Goal: Communication & Community: Participate in discussion

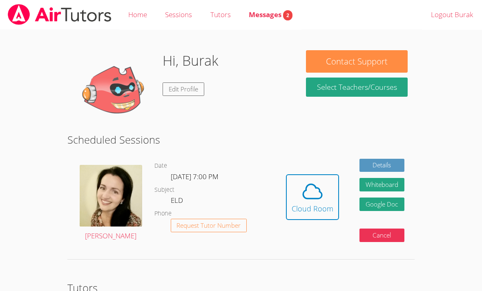
click at [328, 175] on button "Cloud Room" at bounding box center [312, 198] width 53 height 46
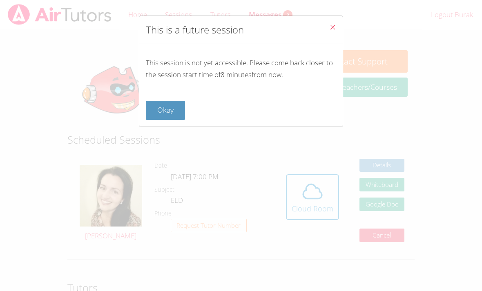
click at [175, 110] on button "Okay" at bounding box center [165, 110] width 39 height 19
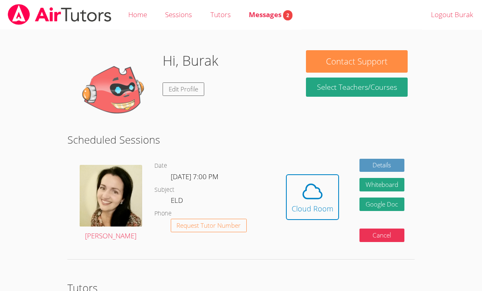
click at [300, 200] on span at bounding box center [313, 191] width 42 height 23
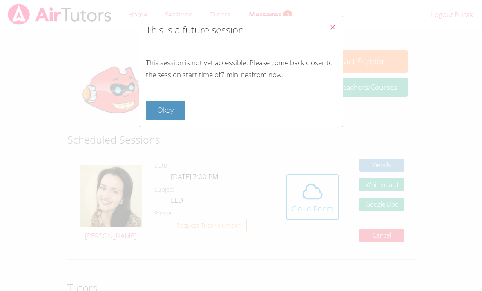
click at [163, 112] on button "Okay" at bounding box center [165, 110] width 39 height 19
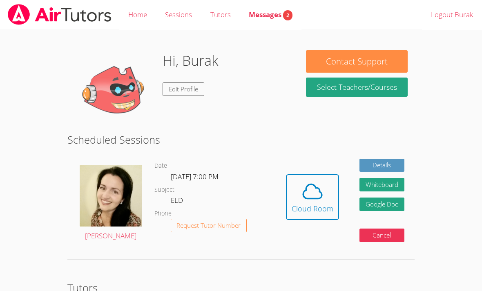
click at [308, 208] on div "Cloud Room" at bounding box center [313, 208] width 42 height 11
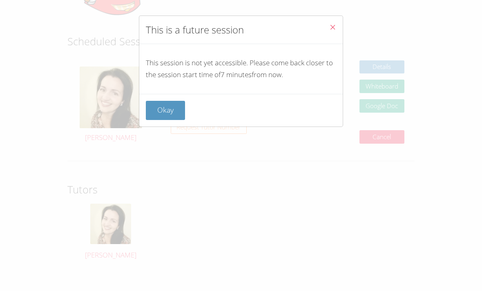
scroll to position [99, 0]
click at [335, 25] on icon "Close" at bounding box center [332, 27] width 7 height 7
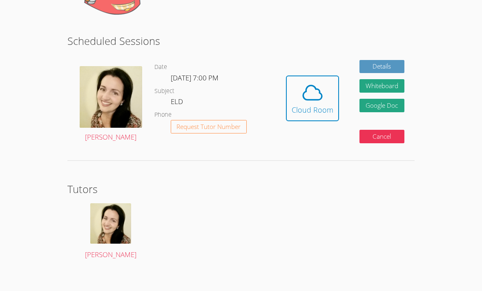
click at [2, 18] on body "Home Sessions Tutors Messages 2 Logout Burak Hi, Burak Edit Profile Contact Sup…" at bounding box center [241, 46] width 482 height 291
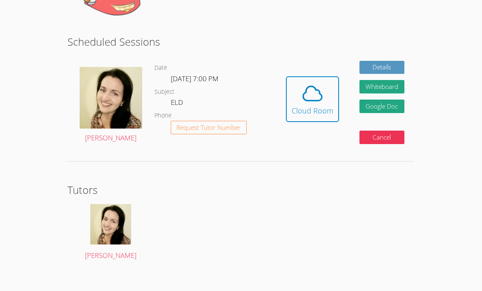
click at [306, 107] on div "Cloud Room" at bounding box center [313, 110] width 42 height 11
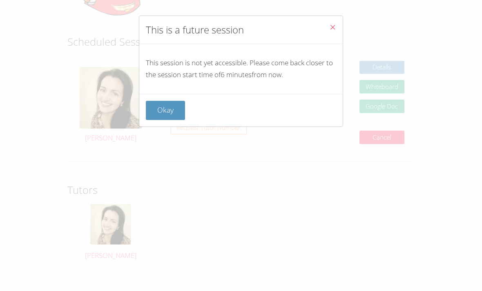
click at [332, 20] on button "Close" at bounding box center [333, 28] width 20 height 25
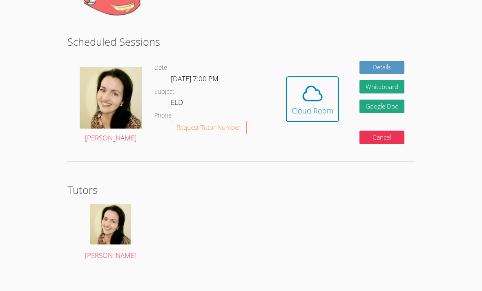
scroll to position [103, 0]
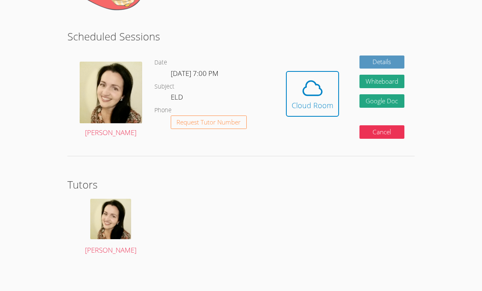
click at [314, 95] on icon at bounding box center [312, 88] width 23 height 23
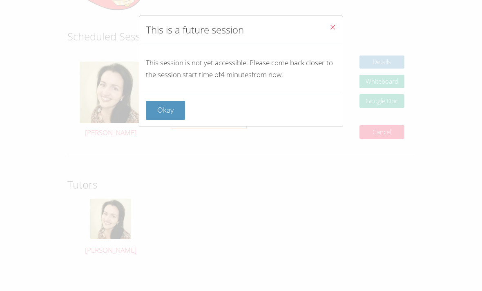
click at [338, 23] on button "Close" at bounding box center [333, 28] width 20 height 25
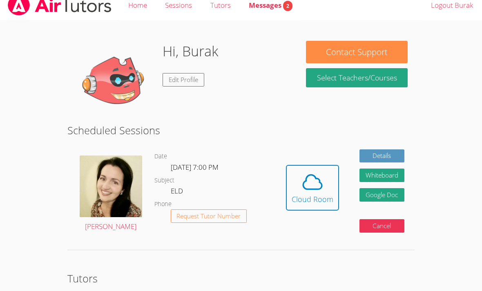
scroll to position [0, 0]
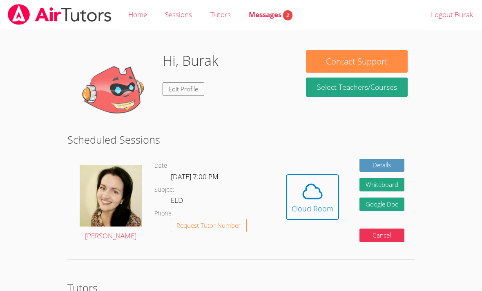
click at [308, 170] on div "Hidden Cloud Room Details Whiteboard Hidden Google Doc Cancel" at bounding box center [345, 203] width 139 height 99
click at [299, 203] on div "Cloud Room" at bounding box center [313, 208] width 42 height 11
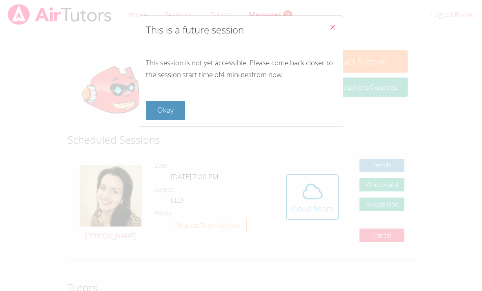
click at [334, 29] on icon "Close" at bounding box center [332, 27] width 7 height 7
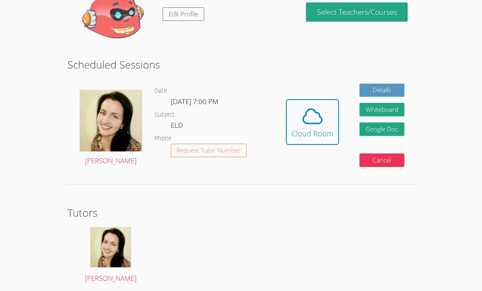
scroll to position [77, 0]
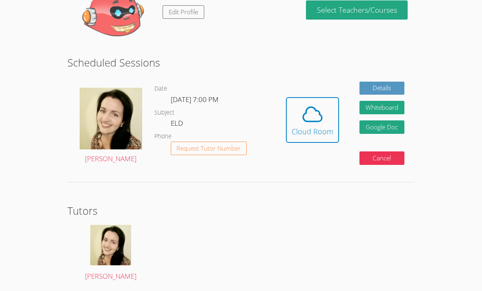
click at [129, 238] on img at bounding box center [110, 245] width 41 height 40
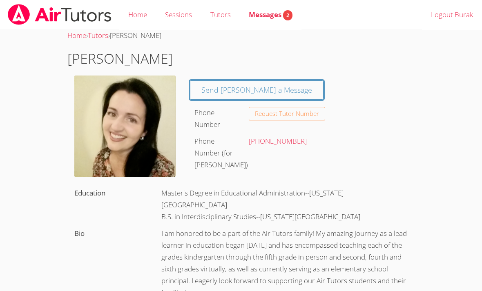
scroll to position [103, 0]
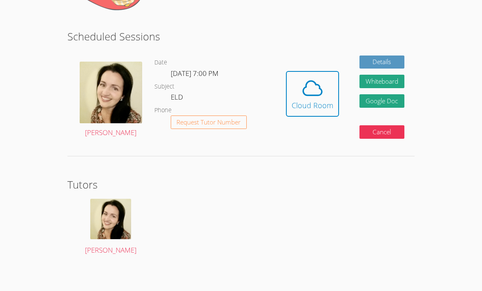
click at [318, 93] on icon at bounding box center [312, 88] width 23 height 23
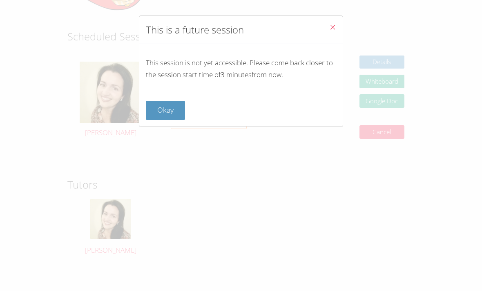
click at [234, 1] on div "This is a future session This session is not yet accessible. Please come back c…" at bounding box center [241, 145] width 482 height 291
click at [366, 4] on div "This is a future session This session is not yet accessible. Please come back c…" at bounding box center [241, 145] width 482 height 291
click at [333, 21] on button "Close" at bounding box center [333, 28] width 20 height 25
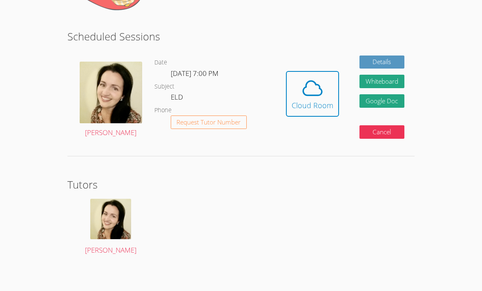
click at [307, 87] on icon at bounding box center [312, 88] width 23 height 23
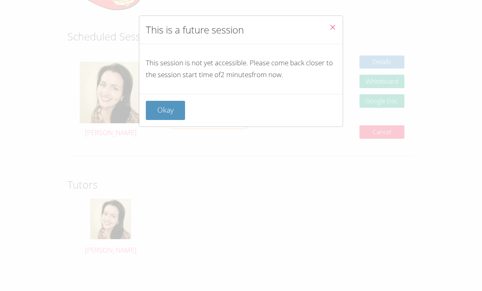
click at [332, 29] on icon "Close" at bounding box center [332, 27] width 7 height 7
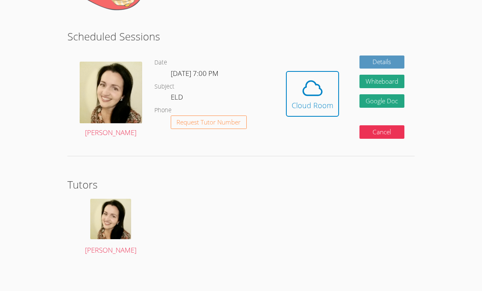
click at [311, 92] on icon at bounding box center [312, 88] width 23 height 23
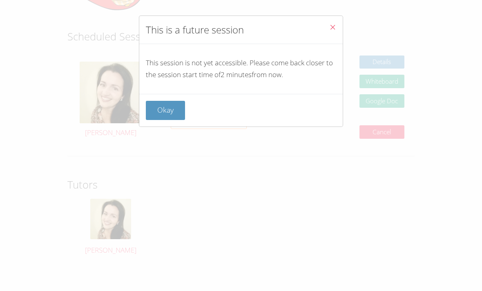
click at [331, 55] on div "This session is not yet accessible. Please come back closer to the session star…" at bounding box center [241, 69] width 204 height 50
click at [181, 118] on button "Okay" at bounding box center [165, 110] width 39 height 19
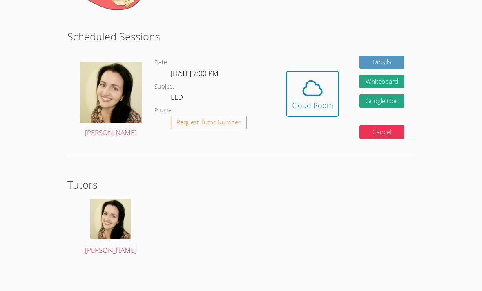
click at [217, 127] on button "Request Tutor Number" at bounding box center [209, 122] width 76 height 13
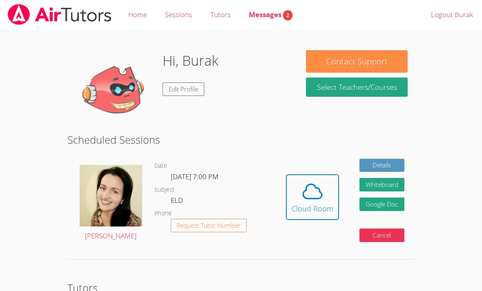
scroll to position [44, 0]
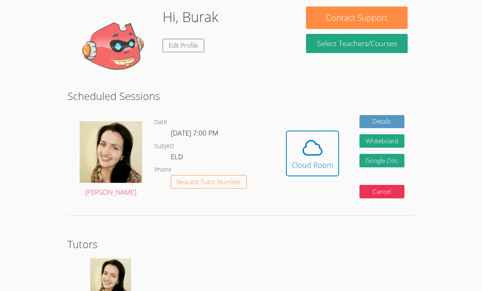
click at [315, 140] on icon at bounding box center [312, 148] width 23 height 23
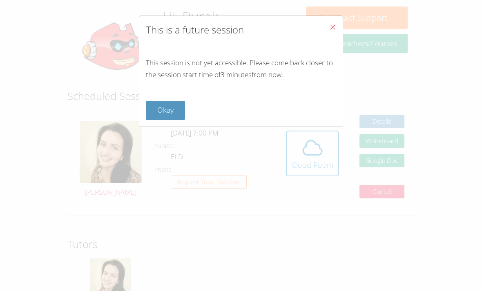
click at [331, 18] on button "Close" at bounding box center [333, 28] width 20 height 25
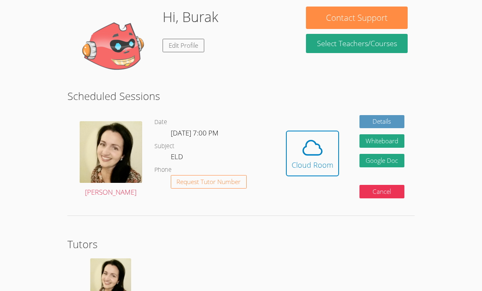
click at [336, 27] on button "Contact Support" at bounding box center [357, 18] width 102 height 22
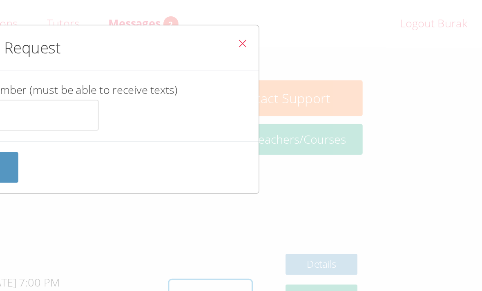
scroll to position [0, 0]
click at [329, 25] on icon "Close" at bounding box center [332, 27] width 7 height 7
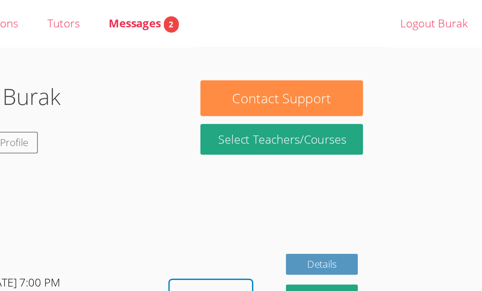
scroll to position [0, 0]
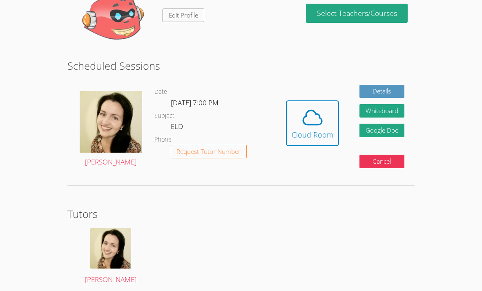
scroll to position [69, 0]
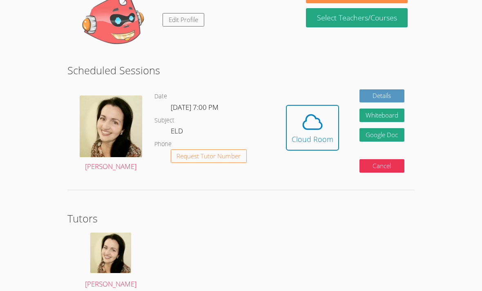
click at [313, 128] on icon at bounding box center [312, 122] width 19 height 14
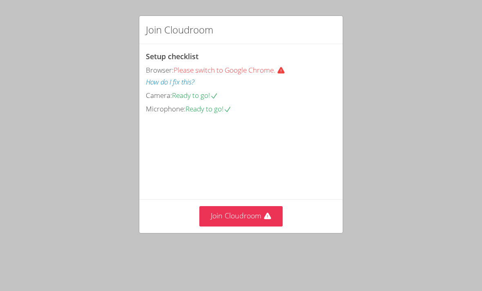
click at [260, 226] on button "Join Cloudroom" at bounding box center [241, 216] width 84 height 20
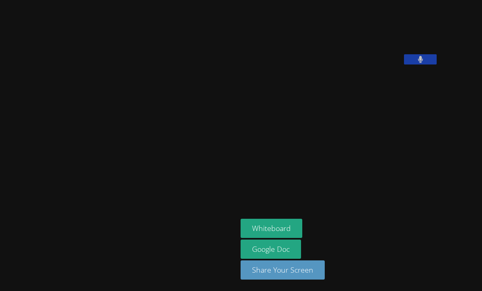
click at [404, 65] on button at bounding box center [420, 59] width 33 height 10
click at [418, 63] on icon at bounding box center [420, 59] width 5 height 7
click at [416, 63] on icon at bounding box center [420, 59] width 9 height 7
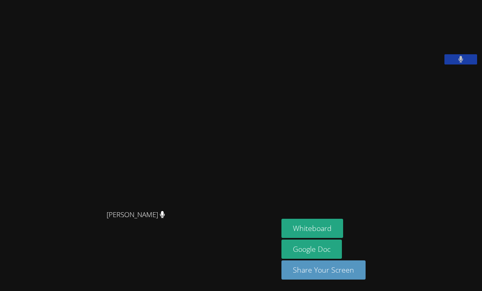
click at [459, 63] on icon at bounding box center [461, 59] width 5 height 7
click at [457, 63] on icon at bounding box center [461, 59] width 9 height 7
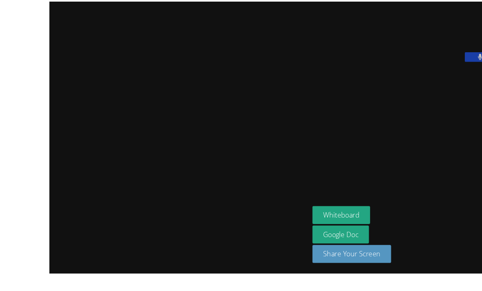
scroll to position [7, 0]
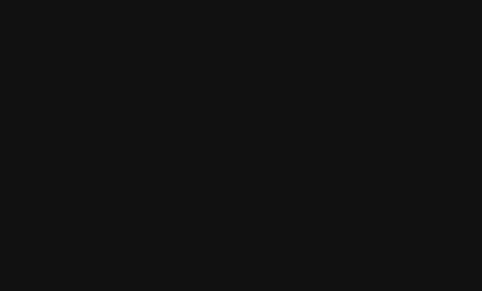
click at [138, 53] on video at bounding box center [139, 129] width 123 height 153
click at [90, 60] on video at bounding box center [139, 129] width 123 height 153
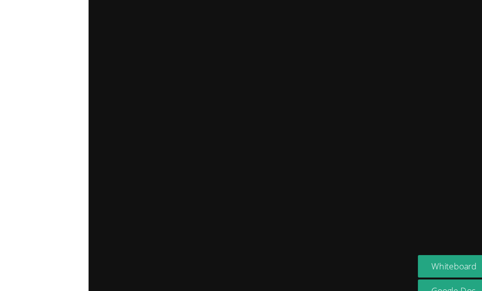
scroll to position [0, 0]
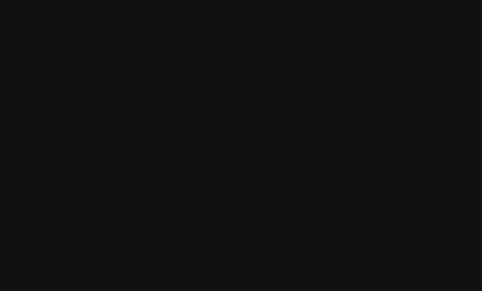
click at [78, 55] on video at bounding box center [139, 129] width 123 height 153
click at [78, 53] on video at bounding box center [139, 129] width 123 height 153
click at [78, 56] on video at bounding box center [139, 129] width 123 height 153
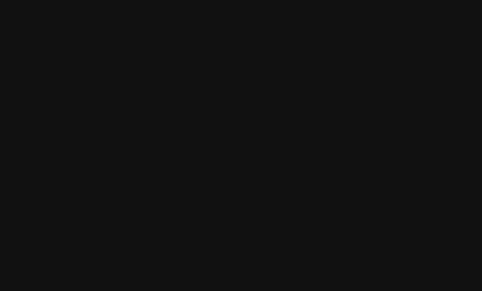
click at [78, 55] on video at bounding box center [139, 129] width 123 height 153
click at [78, 60] on video at bounding box center [139, 129] width 123 height 153
click at [78, 53] on video at bounding box center [139, 129] width 123 height 153
click at [78, 54] on video at bounding box center [139, 129] width 123 height 153
click at [78, 55] on video at bounding box center [139, 129] width 123 height 153
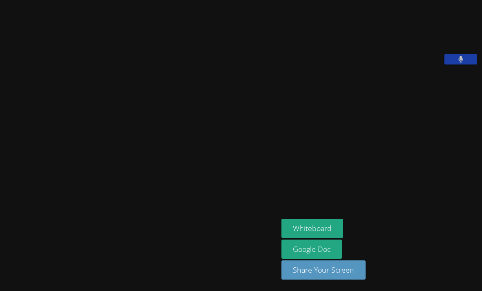
click at [163, 125] on video at bounding box center [139, 129] width 123 height 153
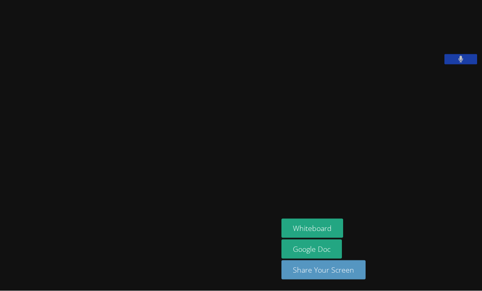
scroll to position [16, 0]
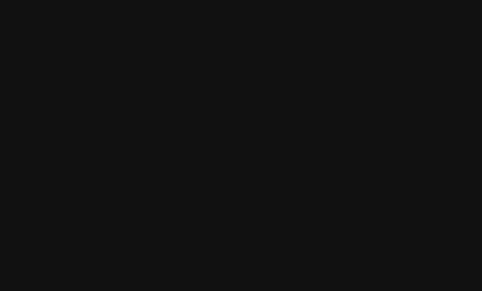
click at [78, 118] on video at bounding box center [139, 129] width 123 height 153
click at [78, 122] on video at bounding box center [139, 129] width 123 height 153
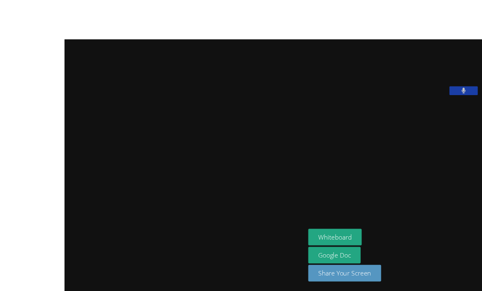
scroll to position [2, 0]
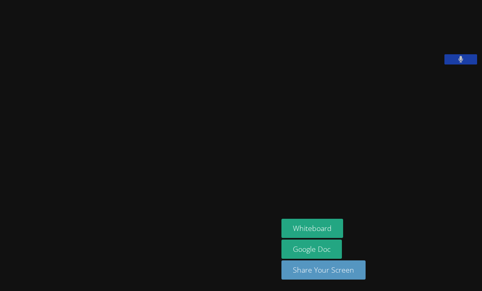
click at [307, 238] on button "Whiteboard" at bounding box center [313, 228] width 62 height 19
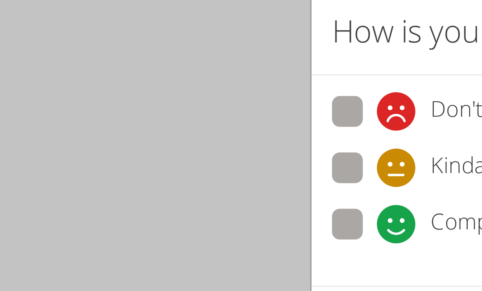
click at [160, 85] on icon at bounding box center [166, 91] width 12 height 12
click at [160, 87] on input "Completely Understand" at bounding box center [163, 90] width 7 height 7
radio input "true"
click at [160, 98] on span at bounding box center [160, 98] width 0 height 0
click at [160, 87] on input "Completely Understand" at bounding box center [163, 90] width 7 height 7
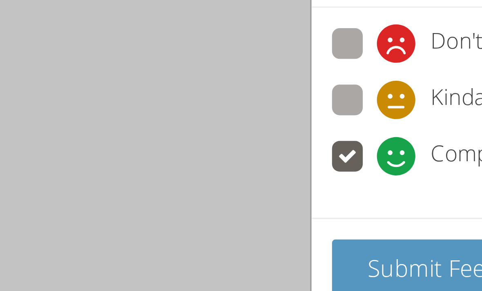
click at [157, 122] on span "Submit Feedback" at bounding box center [185, 127] width 57 height 10
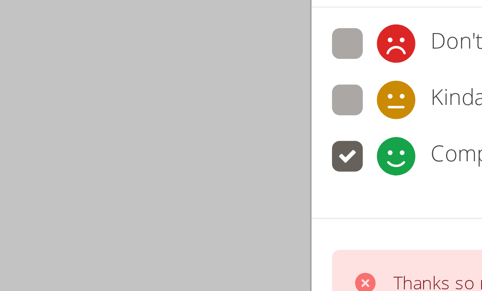
click at [152, 128] on icon at bounding box center [156, 132] width 8 height 8
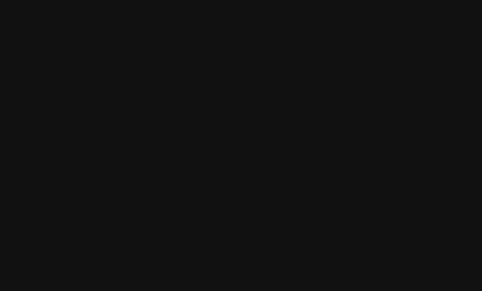
click at [121, 76] on video at bounding box center [139, 129] width 123 height 153
click at [123, 75] on video at bounding box center [139, 129] width 123 height 153
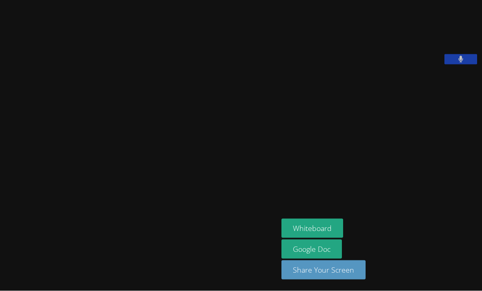
scroll to position [0, 0]
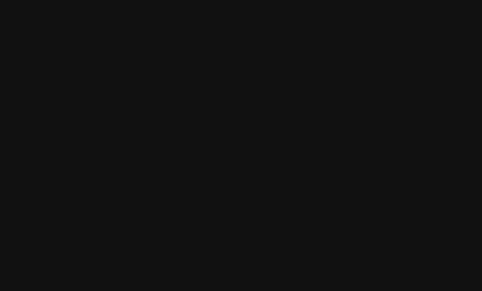
click at [78, 66] on video at bounding box center [139, 129] width 123 height 153
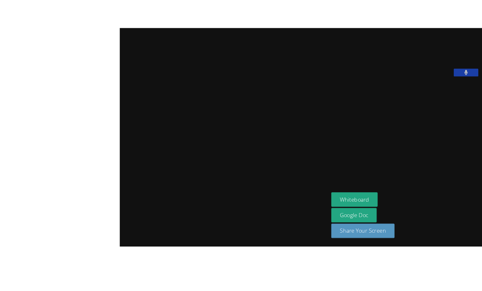
scroll to position [1, 0]
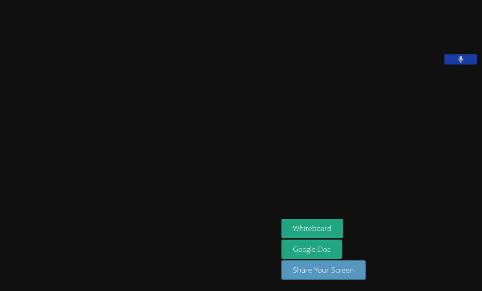
click at [329, 238] on button "Whiteboard" at bounding box center [313, 228] width 62 height 19
click at [282, 238] on button "Whiteboard" at bounding box center [313, 228] width 62 height 19
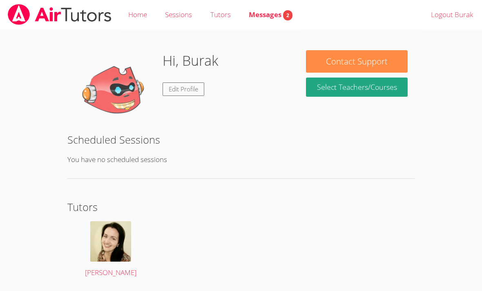
scroll to position [24, 0]
